Goal: Information Seeking & Learning: Learn about a topic

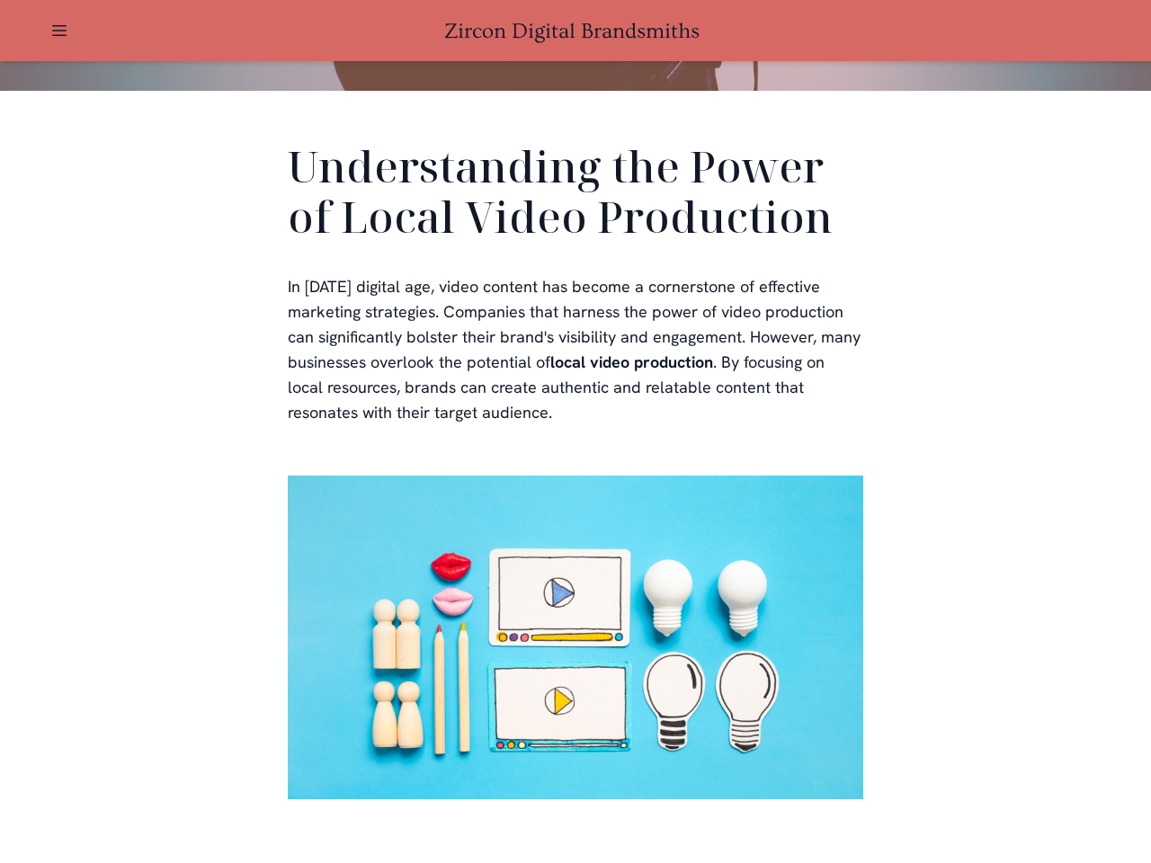
scroll to position [3485, 0]
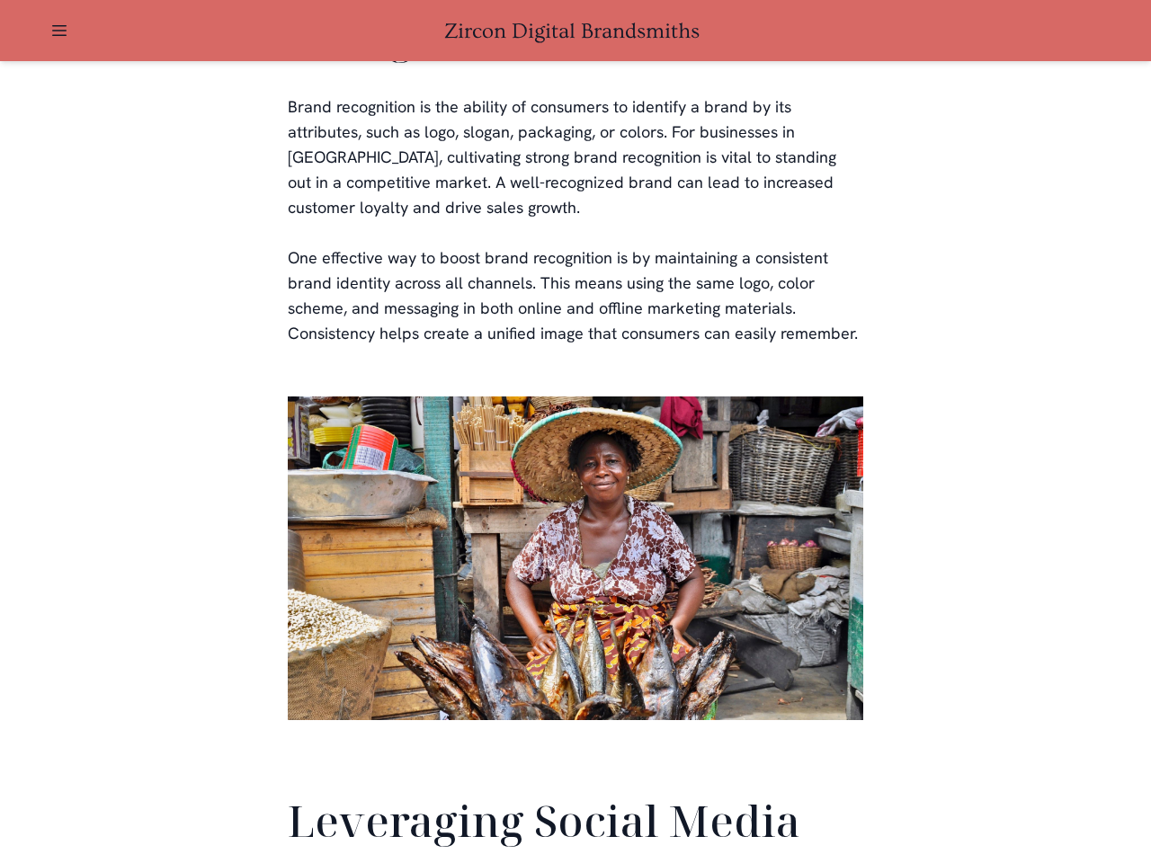
scroll to position [4232, 0]
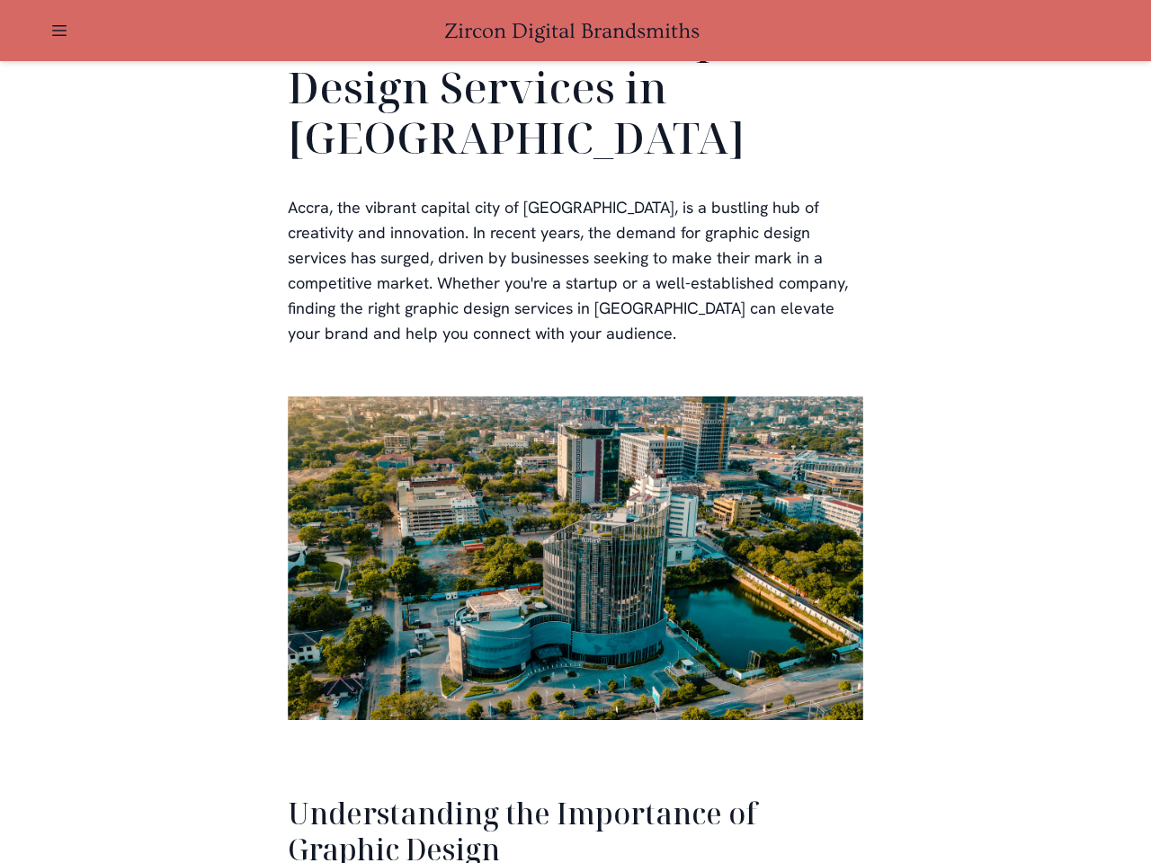
scroll to position [3693, 0]
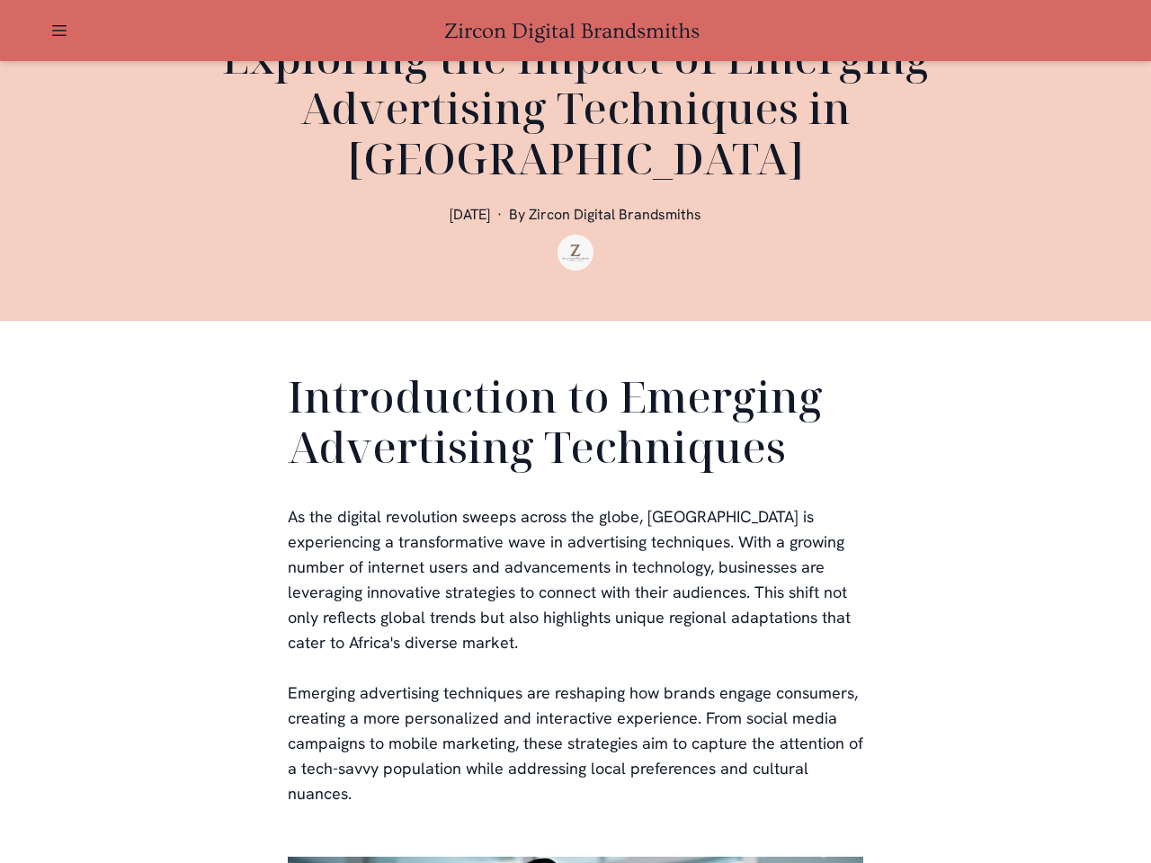
scroll to position [3654, 0]
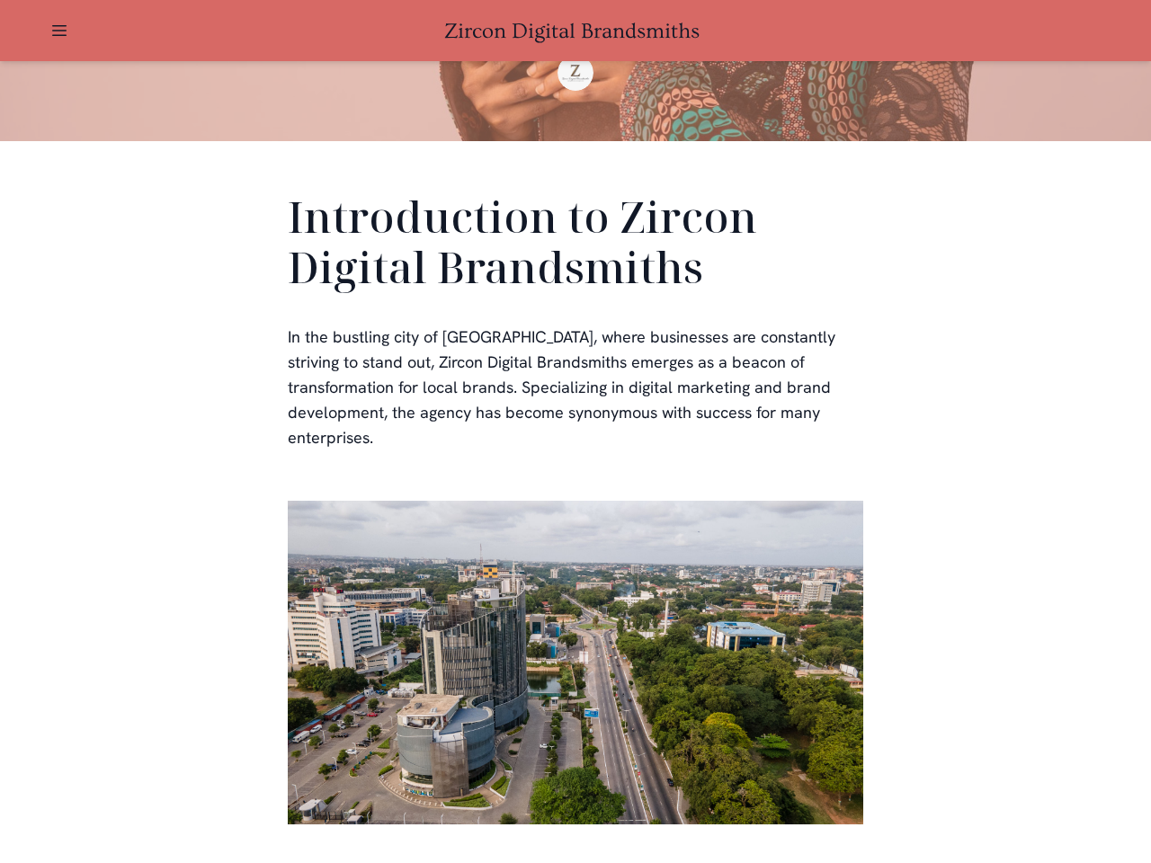
scroll to position [539, 0]
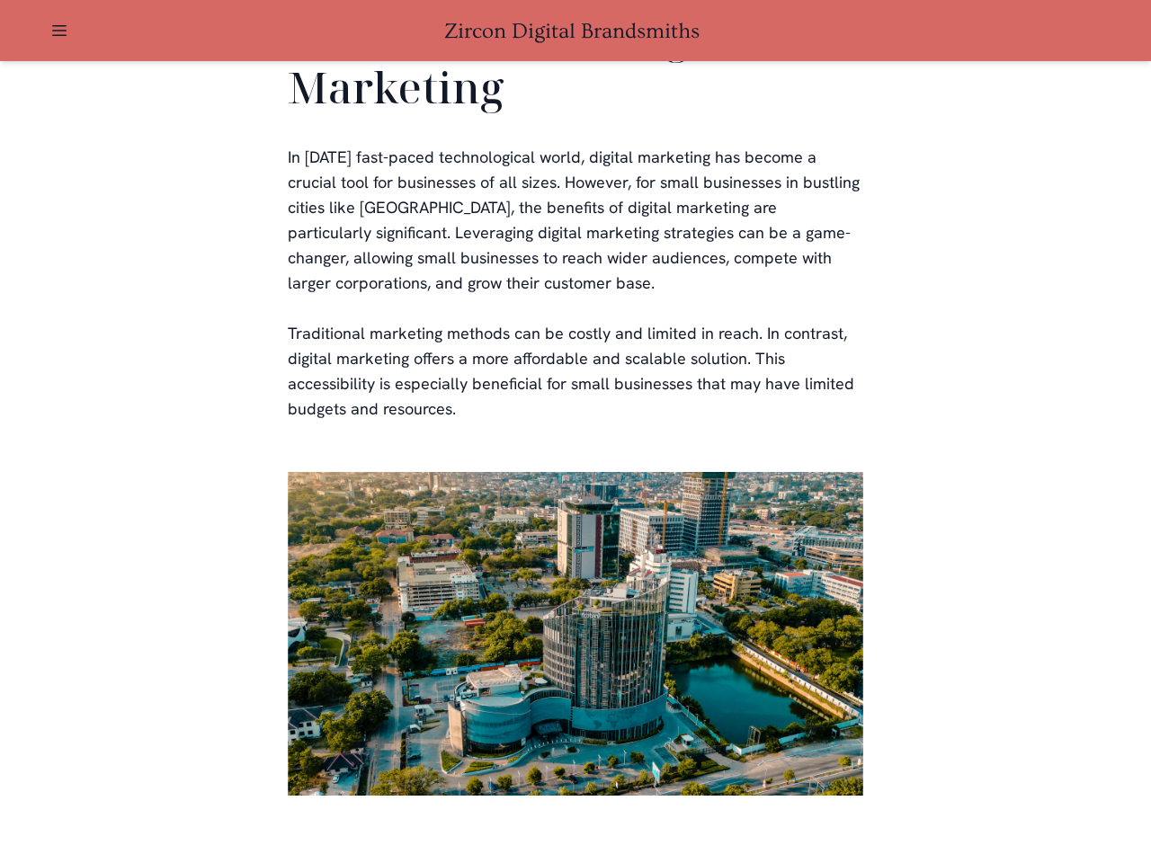
scroll to position [3528, 0]
